Goal: Information Seeking & Learning: Learn about a topic

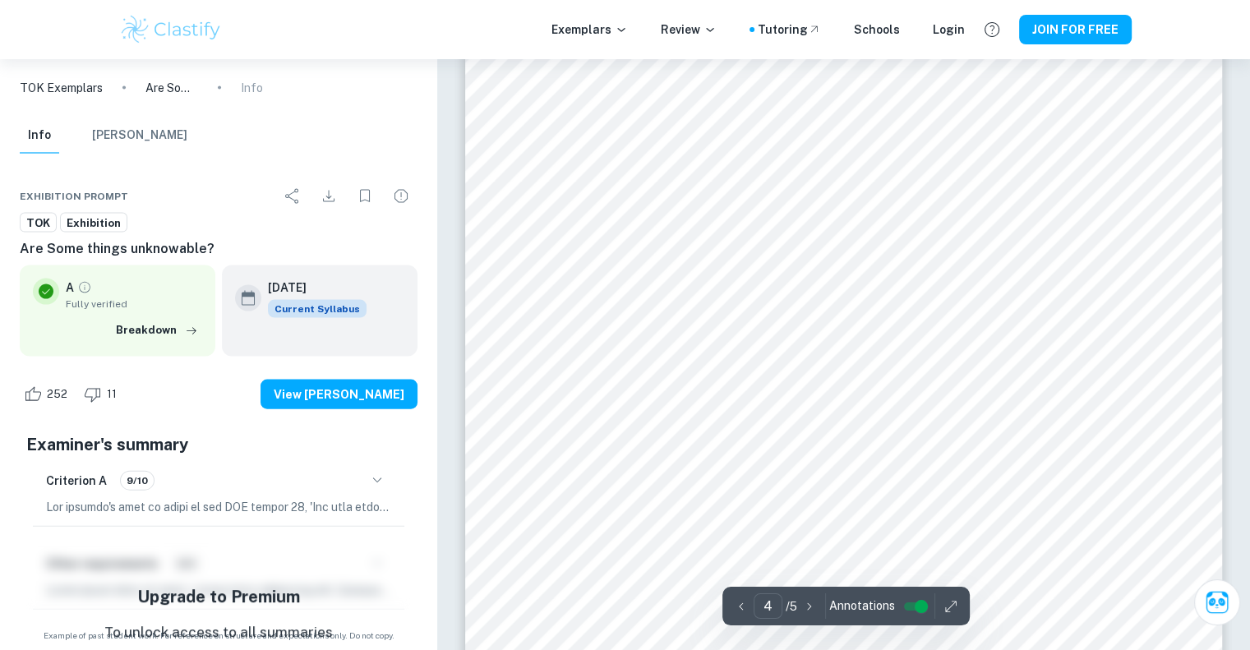
scroll to position [3508, 0]
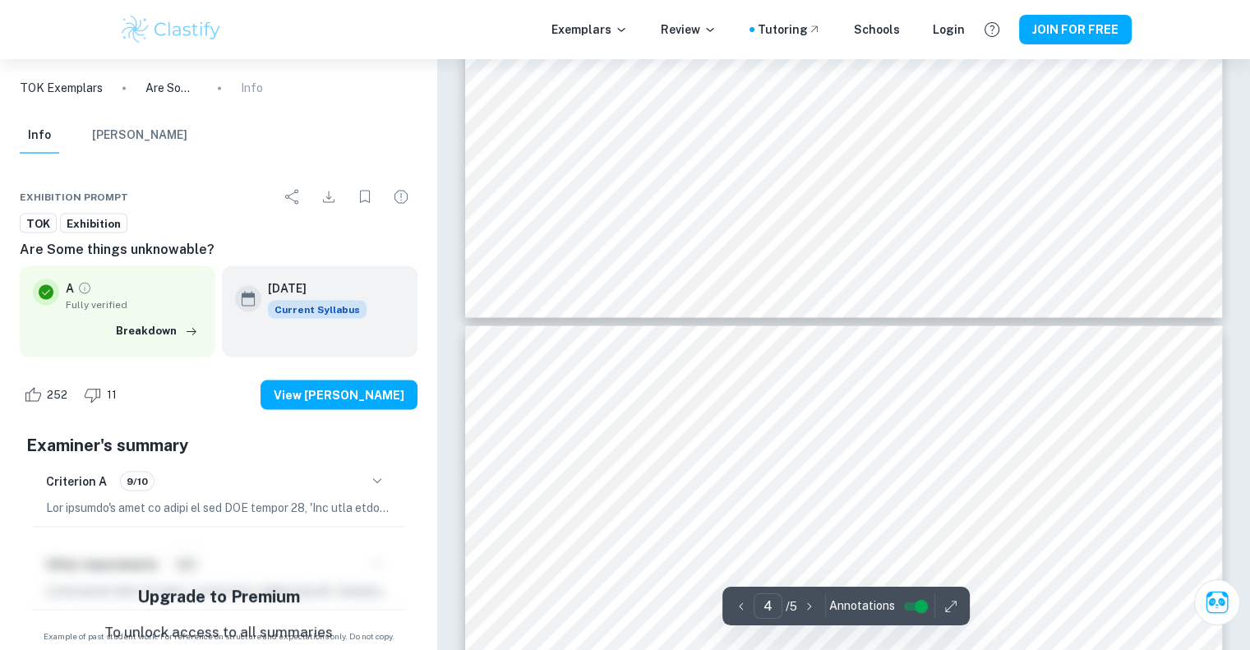
type input "3"
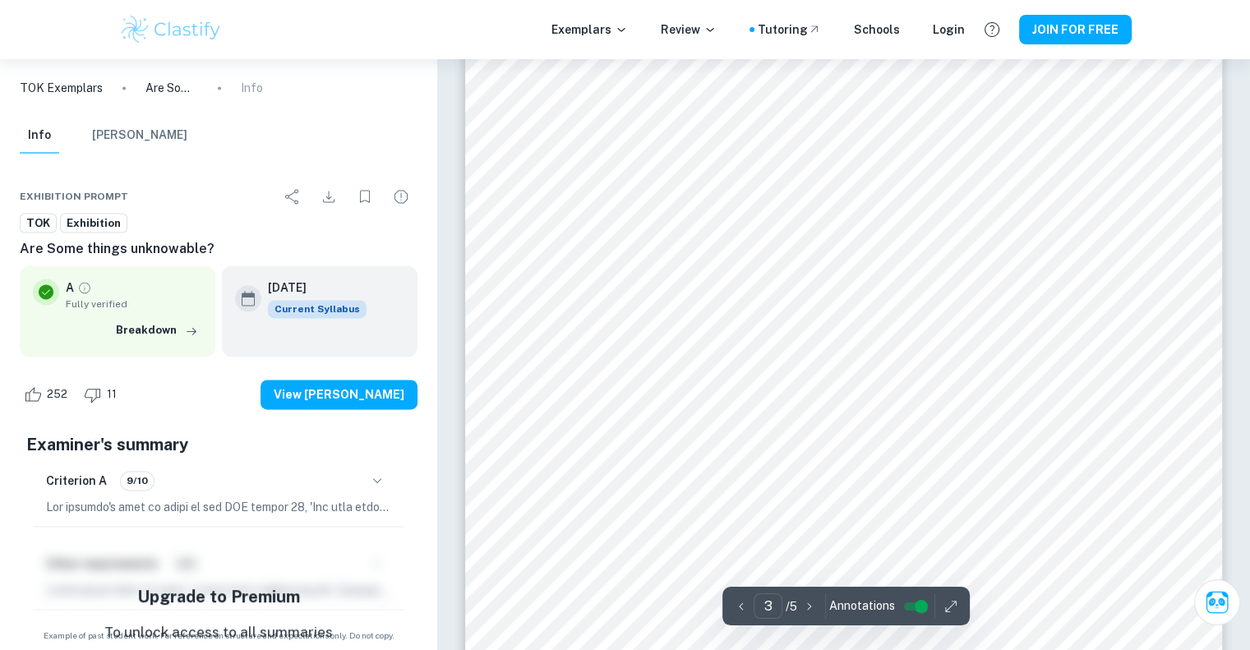
scroll to position [2400, 0]
